Goal: Transaction & Acquisition: Purchase product/service

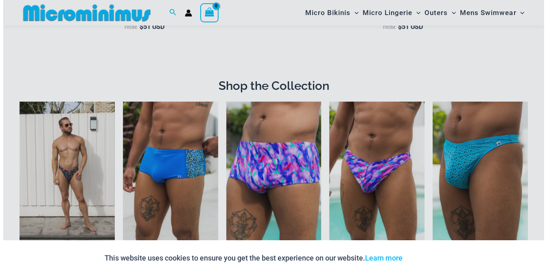
scroll to position [485, 0]
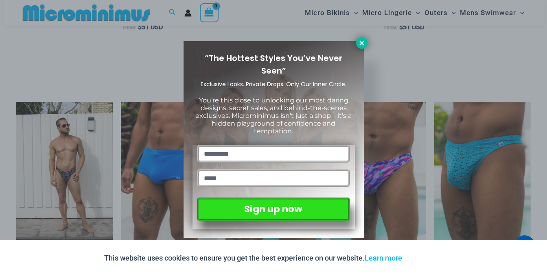
click at [360, 44] on icon at bounding box center [361, 43] width 4 height 4
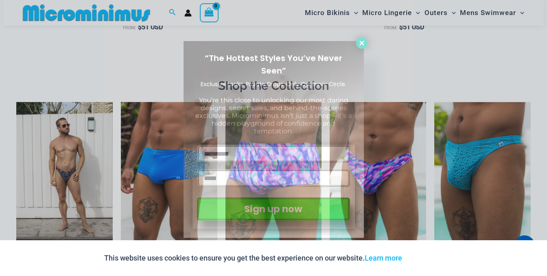
click at [360, 44] on icon at bounding box center [361, 43] width 4 height 4
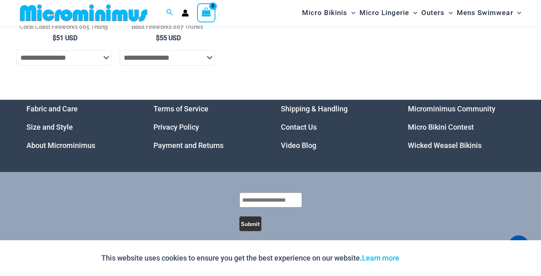
scroll to position [1172, 0]
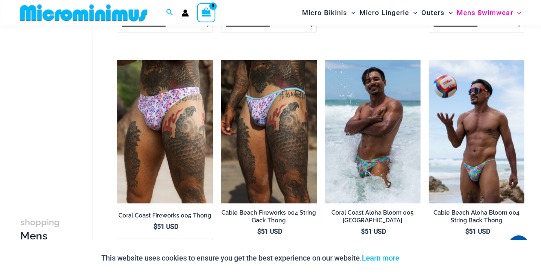
scroll to position [767, 0]
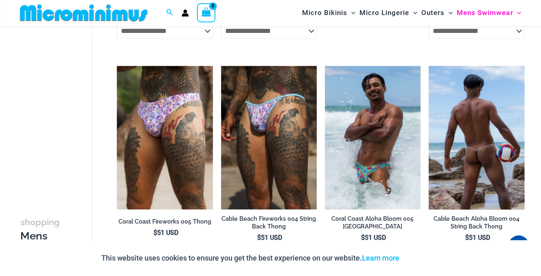
click at [462, 131] on img at bounding box center [476, 138] width 96 height 144
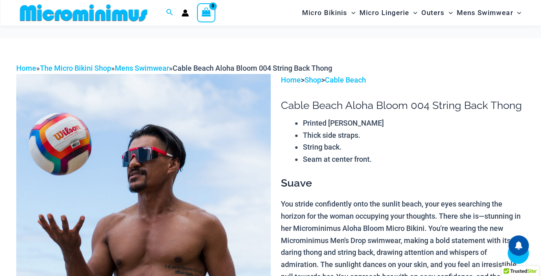
scroll to position [325, 0]
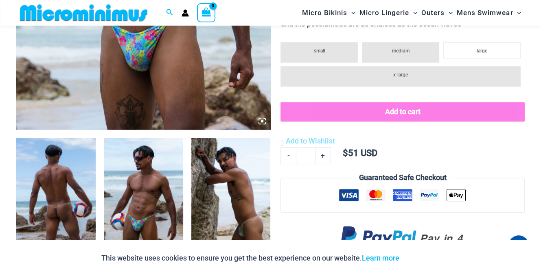
click at [41, 218] on img at bounding box center [55, 197] width 79 height 119
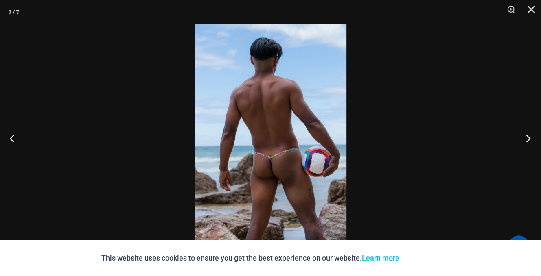
click at [531, 136] on button "Next" at bounding box center [525, 138] width 31 height 41
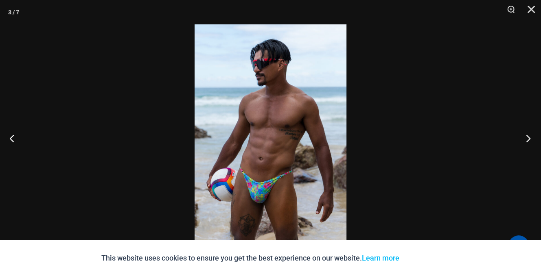
click at [527, 140] on button "Next" at bounding box center [525, 138] width 31 height 41
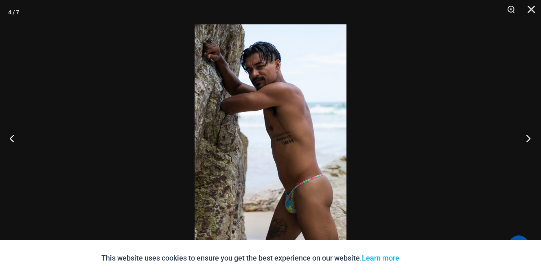
click at [527, 140] on button "Next" at bounding box center [525, 138] width 31 height 41
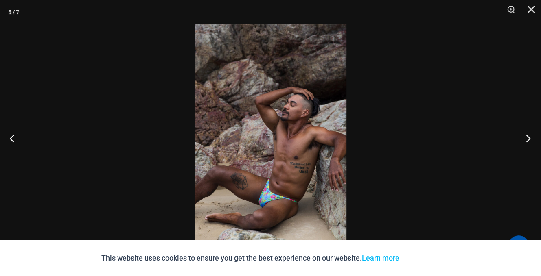
click at [527, 140] on button "Next" at bounding box center [525, 138] width 31 height 41
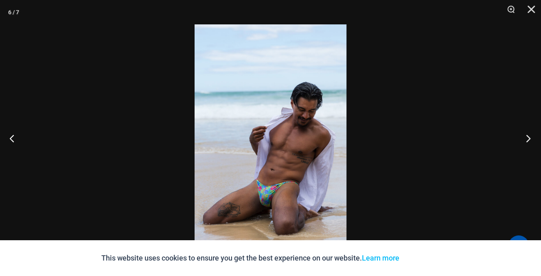
click at [527, 140] on button "Next" at bounding box center [525, 138] width 31 height 41
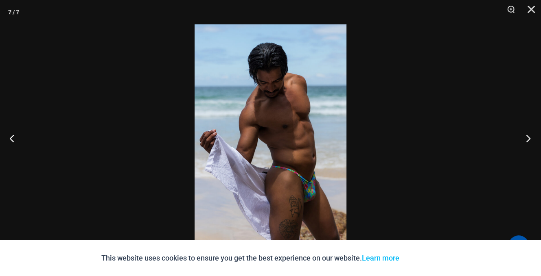
click at [527, 140] on button "Next" at bounding box center [525, 138] width 31 height 41
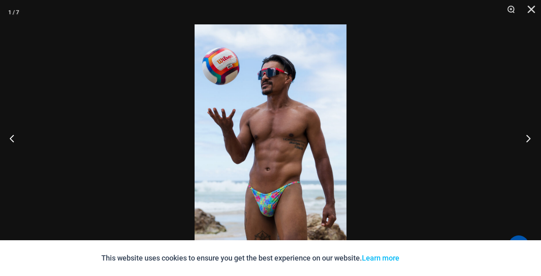
click at [527, 140] on button "Next" at bounding box center [525, 138] width 31 height 41
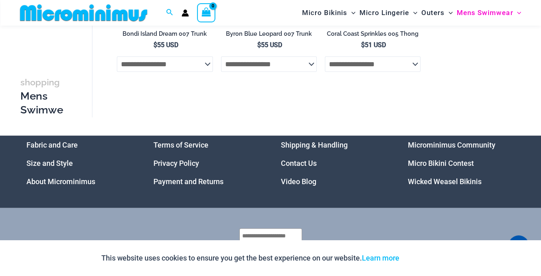
scroll to position [1666, 0]
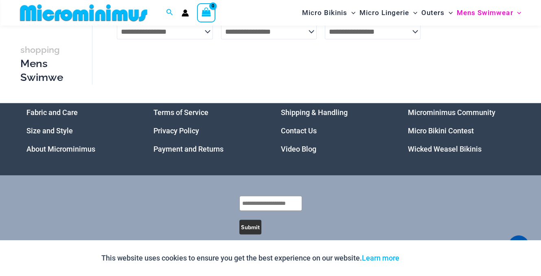
click at [425, 134] on link "Micro Bikini Contest" at bounding box center [441, 131] width 66 height 9
click at [450, 153] on link "Wicked Weasel Bikinis" at bounding box center [445, 149] width 74 height 9
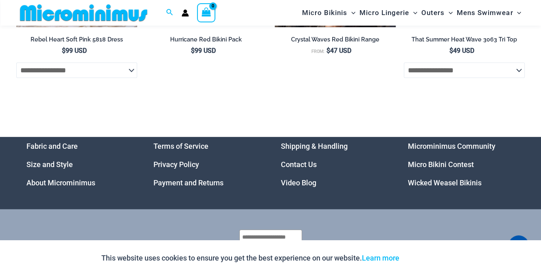
scroll to position [2268, 0]
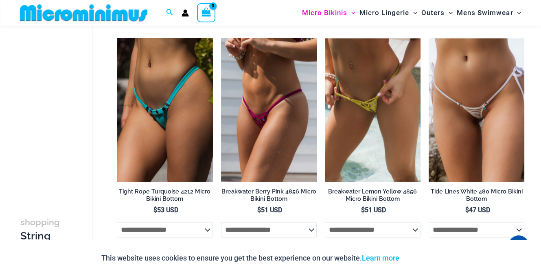
scroll to position [976, 0]
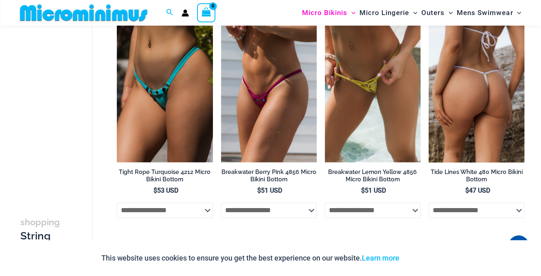
click at [497, 102] on img at bounding box center [476, 91] width 96 height 144
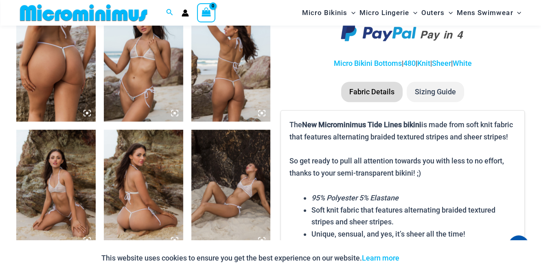
scroll to position [483, 0]
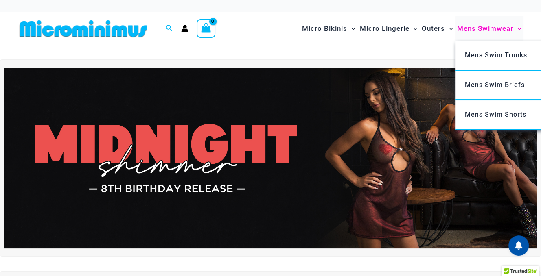
click at [500, 27] on span "Mens Swimwear" at bounding box center [485, 28] width 56 height 21
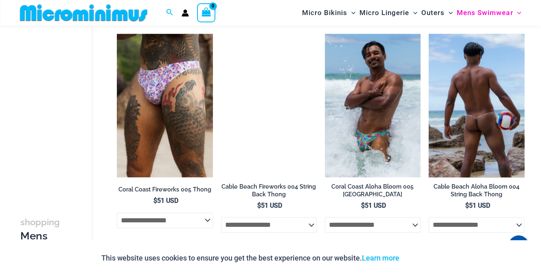
scroll to position [807, 0]
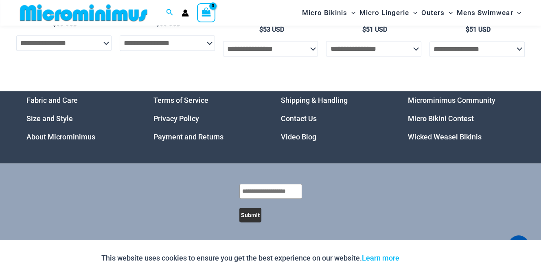
scroll to position [532, 0]
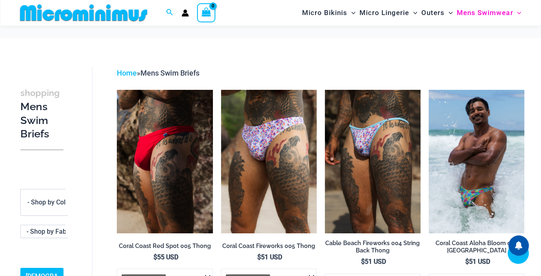
scroll to position [163, 0]
